Goal: Information Seeking & Learning: Learn about a topic

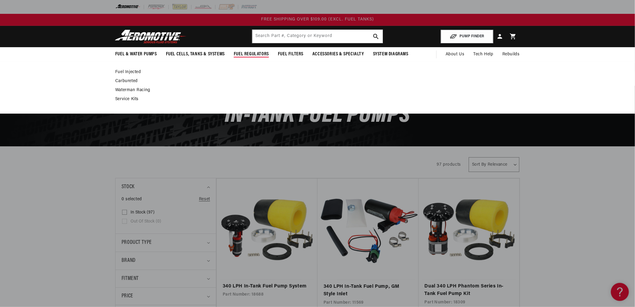
click at [129, 71] on link "Fuel Injected" at bounding box center [314, 71] width 399 height 5
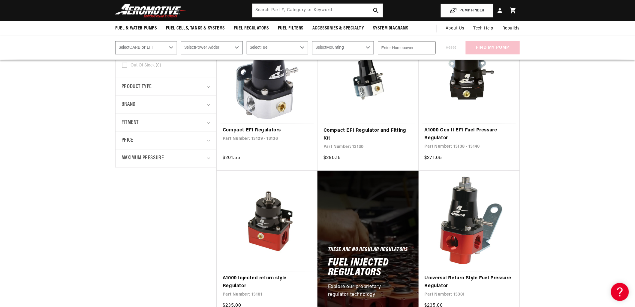
scroll to position [100, 0]
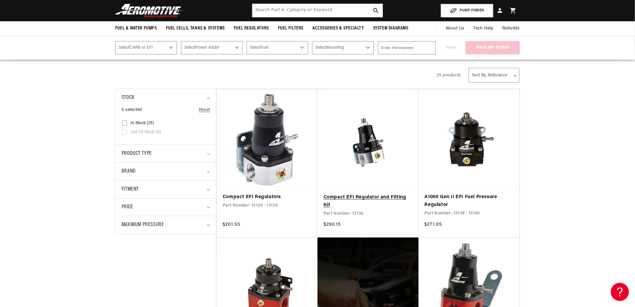
click at [376, 193] on link "Compact EFI Regulator and Fitting Kit" at bounding box center [368, 200] width 89 height 15
click at [264, 193] on link "Compact EFI Regulators" at bounding box center [267, 197] width 89 height 8
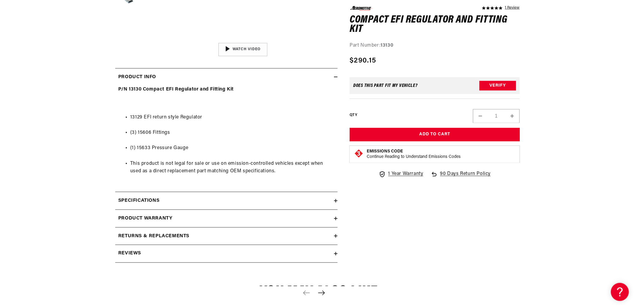
click at [167, 206] on summary "Specifications" at bounding box center [226, 200] width 223 height 17
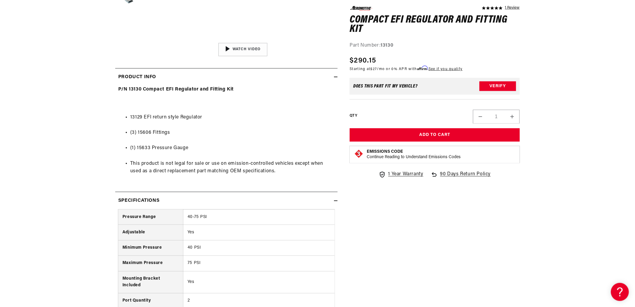
click at [167, 206] on summary "Specifications" at bounding box center [226, 200] width 223 height 17
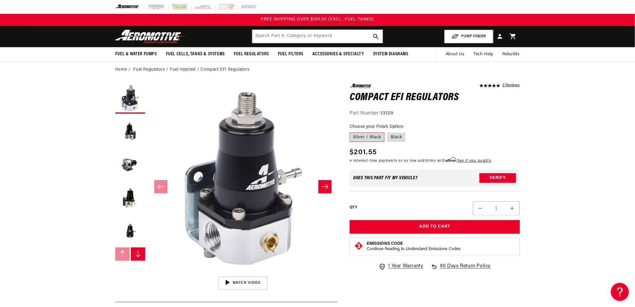
click at [390, 114] on strong "13129" at bounding box center [387, 113] width 13 height 5
copy strong "13129"
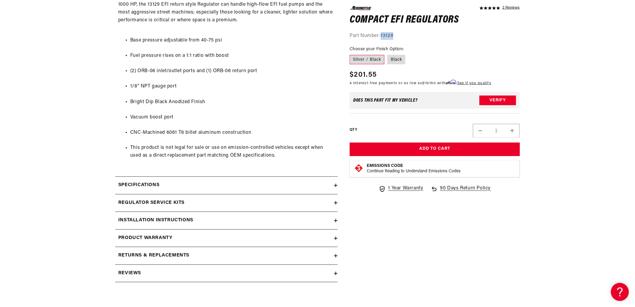
scroll to position [334, 0]
click at [189, 185] on div "Specifications" at bounding box center [224, 185] width 219 height 8
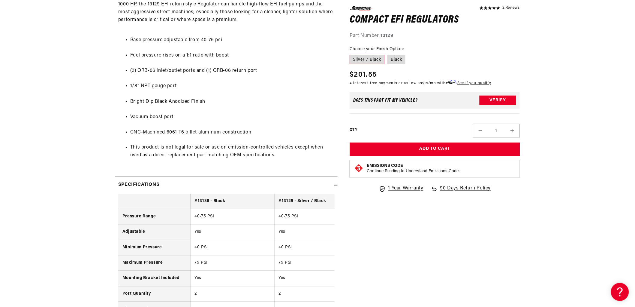
click at [195, 181] on div "Specifications" at bounding box center [224, 185] width 219 height 8
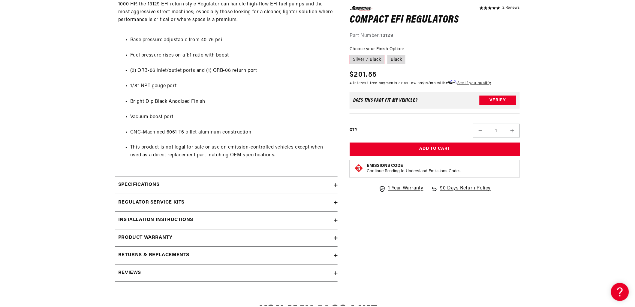
click at [182, 223] on h2 "Installation Instructions" at bounding box center [155, 220] width 75 height 8
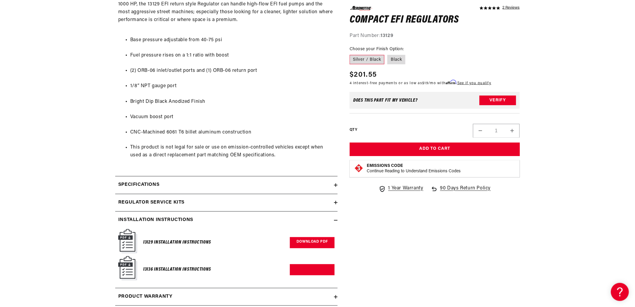
click at [310, 244] on link "Download PDF" at bounding box center [312, 242] width 45 height 11
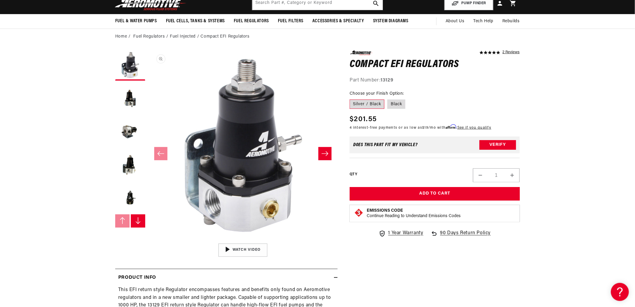
scroll to position [33, 0]
click at [177, 35] on li "Fuel Injected" at bounding box center [185, 36] width 31 height 7
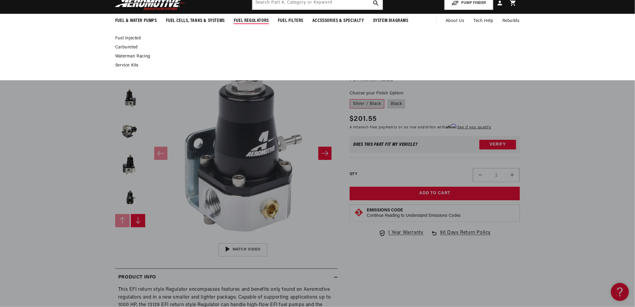
click at [137, 38] on link "Fuel Injected" at bounding box center [314, 38] width 399 height 5
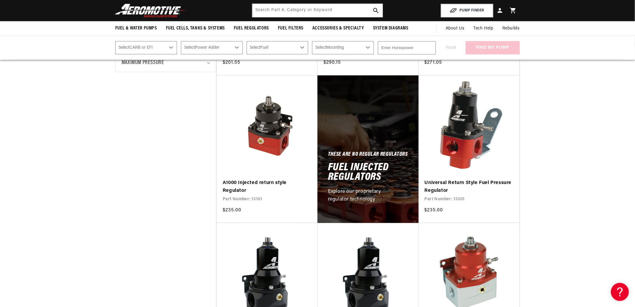
scroll to position [200, 0]
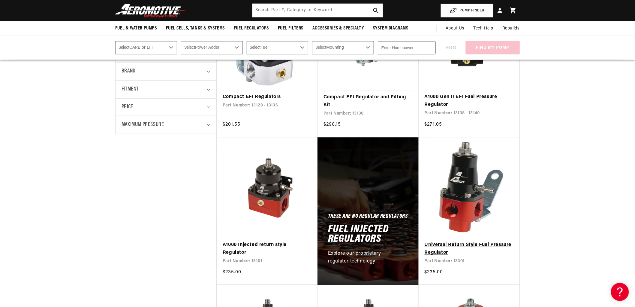
click at [481, 241] on link "Universal Return Style Fuel Pressure Regulator" at bounding box center [469, 248] width 89 height 15
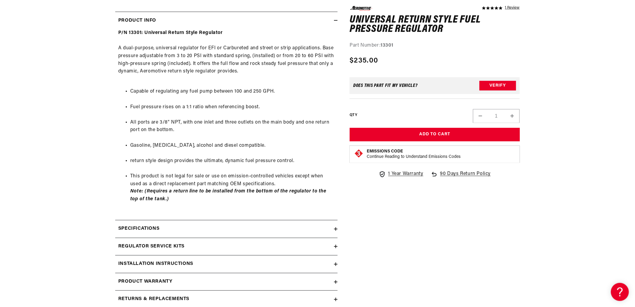
scroll to position [300, 0]
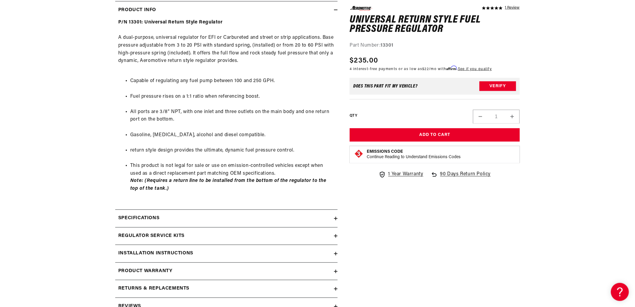
click at [191, 220] on div "Specifications" at bounding box center [224, 218] width 219 height 8
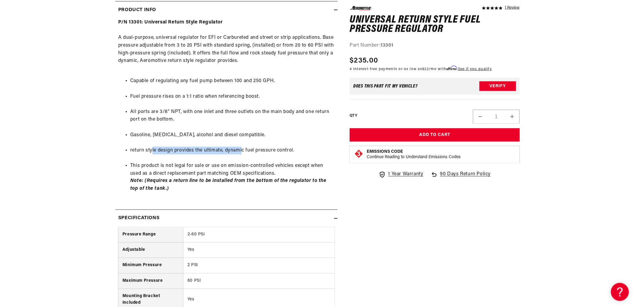
drag, startPoint x: 185, startPoint y: 150, endPoint x: 241, endPoint y: 149, distance: 56.8
click at [241, 149] on li "return style design provides the ultimate, dynamic fuel pressure control." at bounding box center [232, 151] width 204 height 8
drag, startPoint x: 211, startPoint y: 151, endPoint x: 291, endPoint y: 150, distance: 80.2
click at [291, 150] on li "return style design provides the ultimate, dynamic fuel pressure control." at bounding box center [232, 151] width 204 height 8
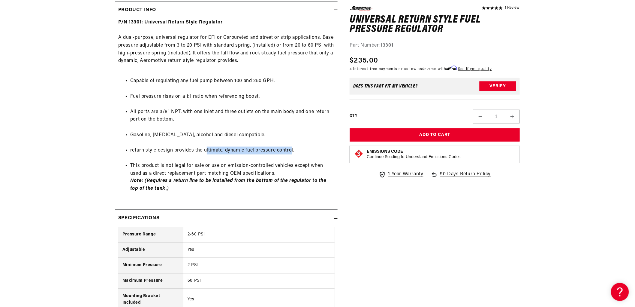
click at [291, 150] on li "return style design provides the ultimate, dynamic fuel pressure control." at bounding box center [232, 151] width 204 height 8
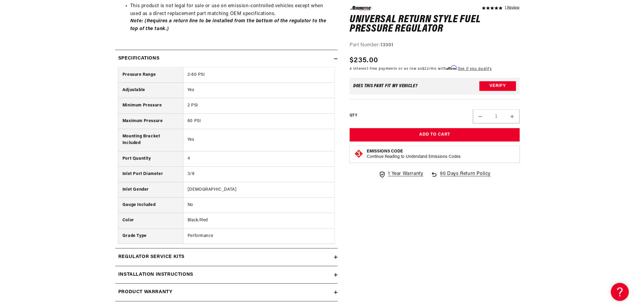
scroll to position [500, 0]
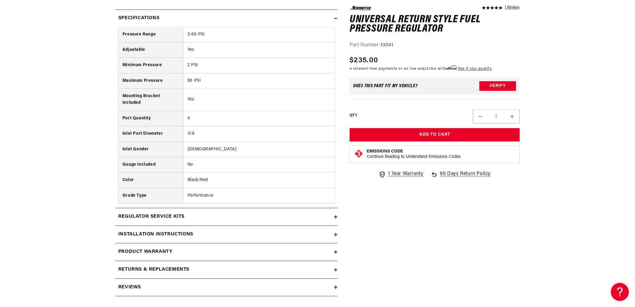
click at [196, 220] on div "Regulator Service Kits" at bounding box center [224, 217] width 219 height 8
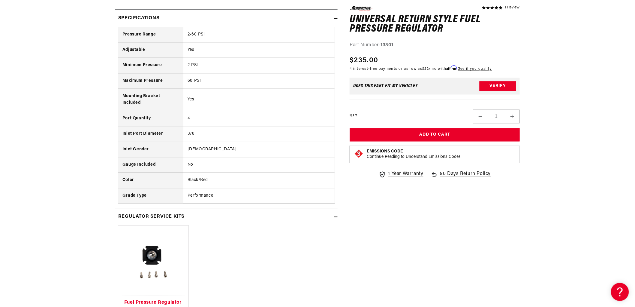
click at [196, 220] on div "Regulator Service Kits" at bounding box center [224, 217] width 219 height 8
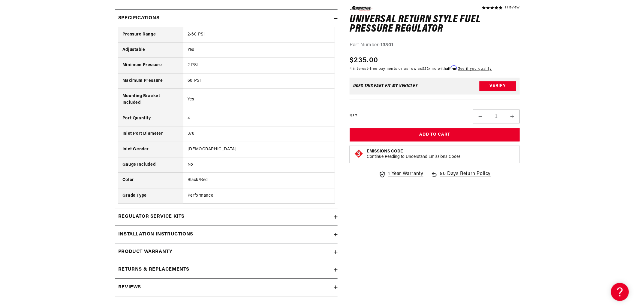
click at [202, 235] on div "Installation Instructions" at bounding box center [224, 234] width 219 height 8
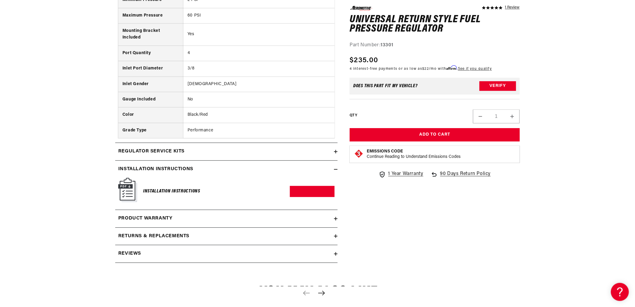
scroll to position [567, 0]
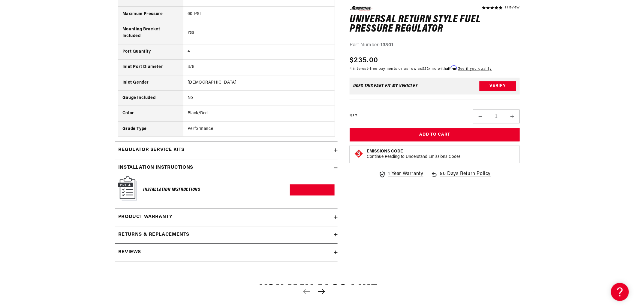
click at [158, 217] on h2 "Product warranty" at bounding box center [145, 217] width 54 height 8
